Goal: Entertainment & Leisure: Browse casually

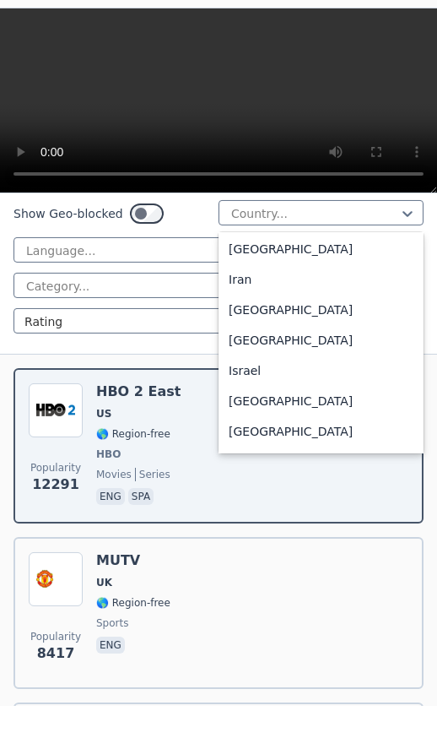
scroll to position [2656, 0]
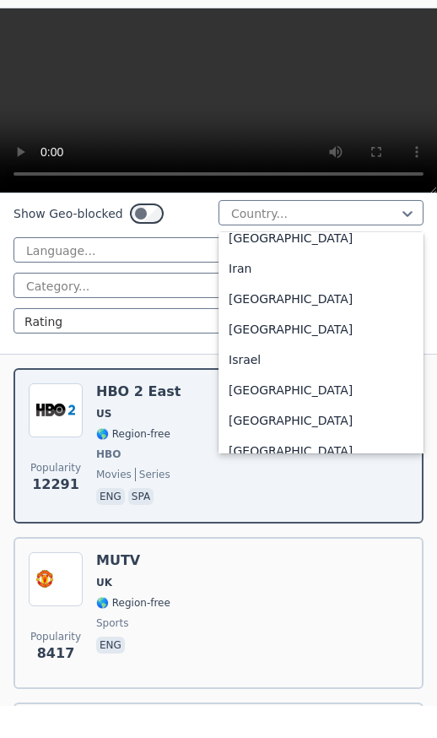
click at [284, 376] on div "Israel" at bounding box center [321, 391] width 205 height 30
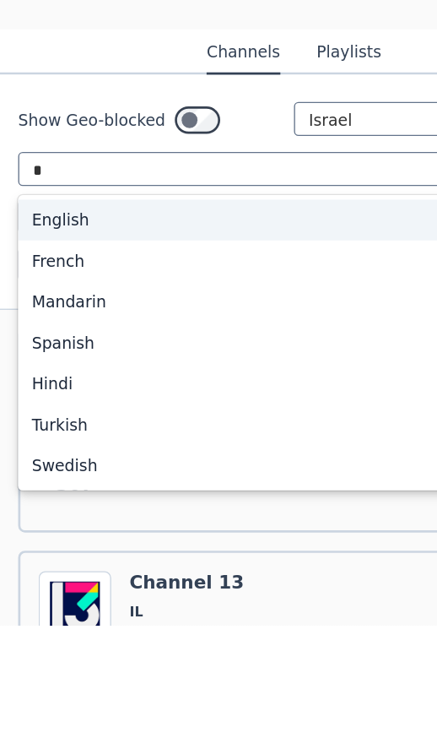
scroll to position [159, 0]
click at [207, 422] on div "English" at bounding box center [219, 437] width 410 height 30
type input "*"
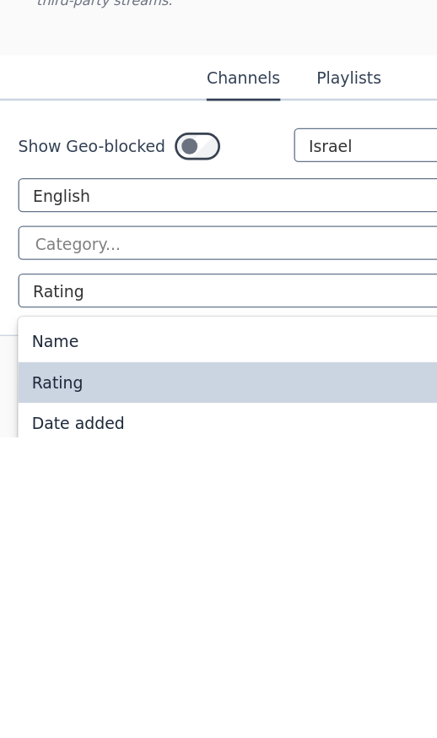
click at [238, 682] on div "Rating" at bounding box center [219, 697] width 410 height 30
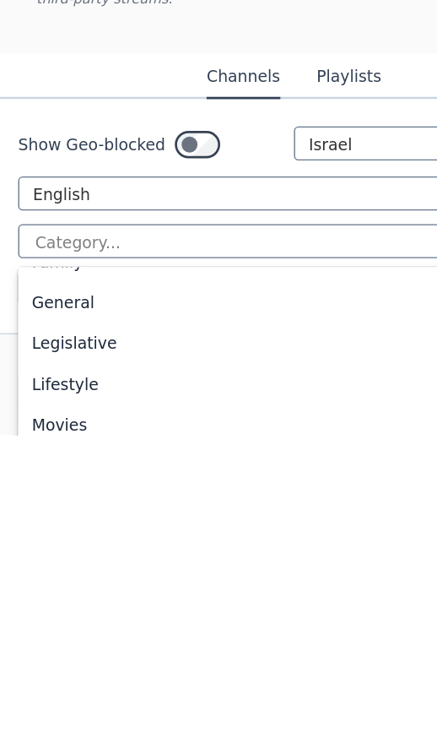
scroll to position [366, 0]
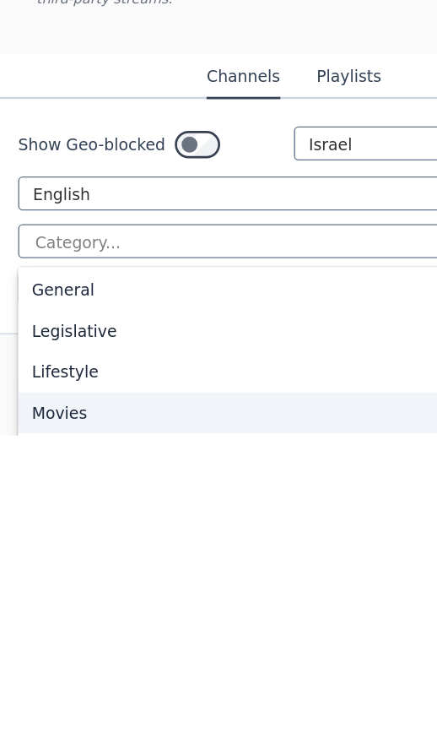
click at [115, 706] on div "Movies" at bounding box center [219, 721] width 410 height 30
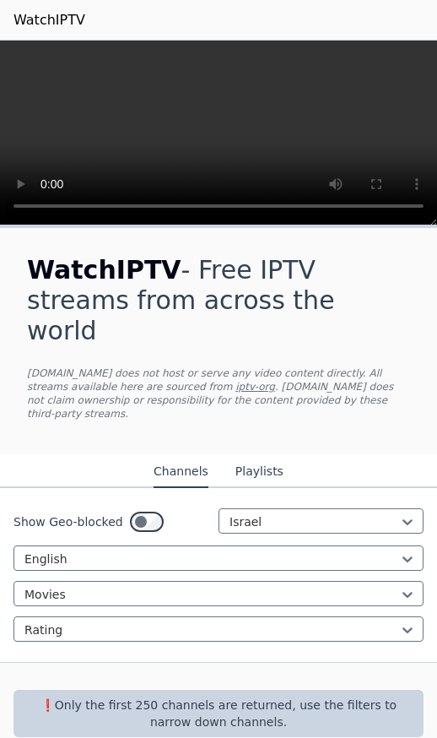
click at [311, 623] on div "Show Geo-blocked Israel English Movies Rating" at bounding box center [218, 575] width 437 height 175
click at [277, 456] on button "Playlists" at bounding box center [259, 472] width 48 height 32
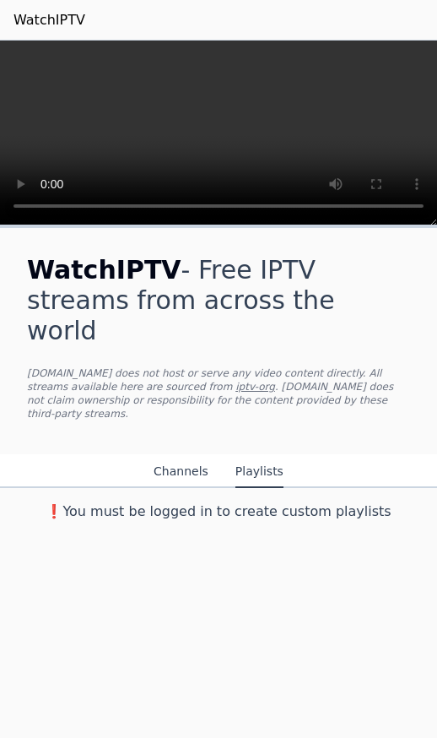
click at [187, 456] on button "Channels" at bounding box center [181, 472] width 55 height 32
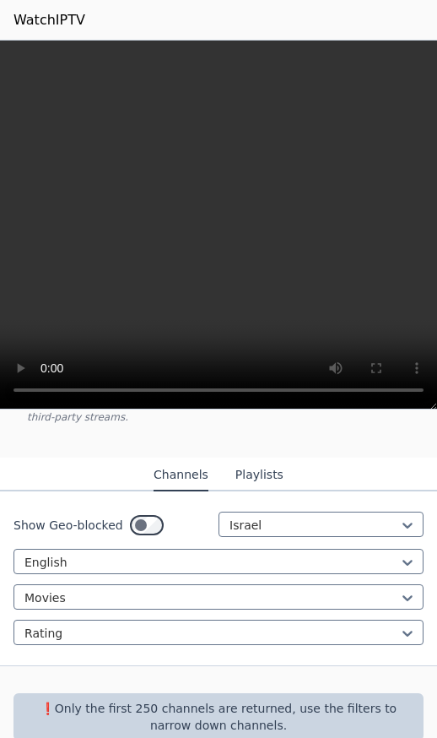
scroll to position [180, 0]
